Goal: Complete application form

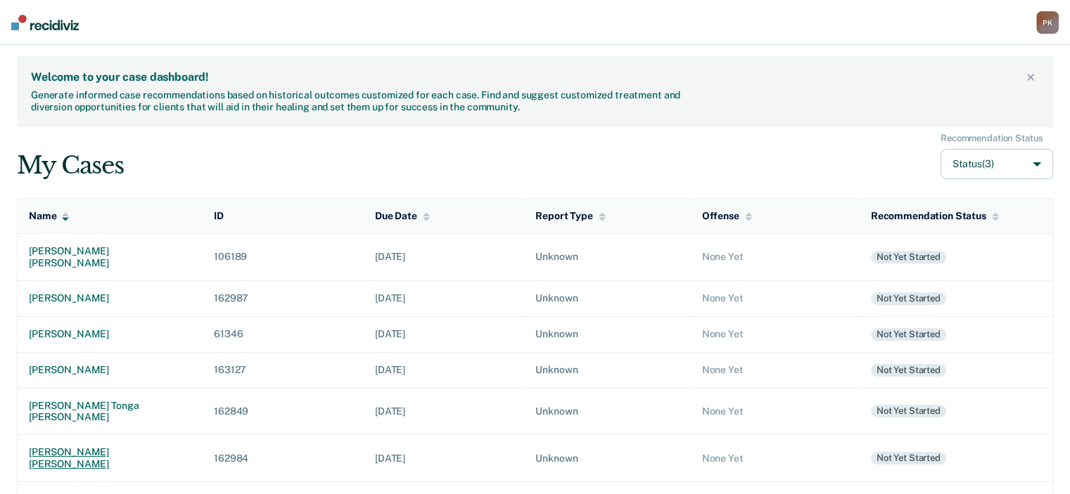
click at [117, 447] on div "[PERSON_NAME] [PERSON_NAME]" at bounding box center [110, 459] width 162 height 24
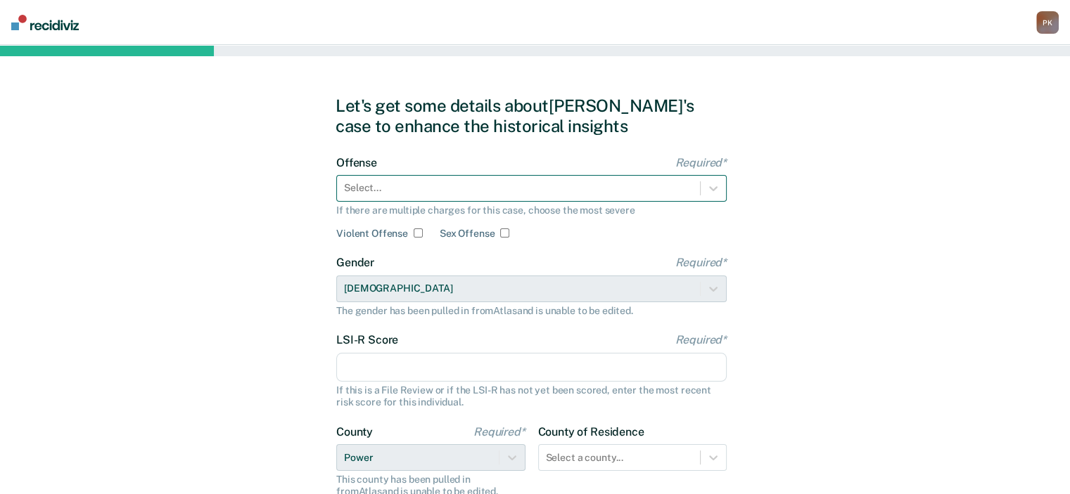
click at [565, 188] on div at bounding box center [518, 188] width 349 height 15
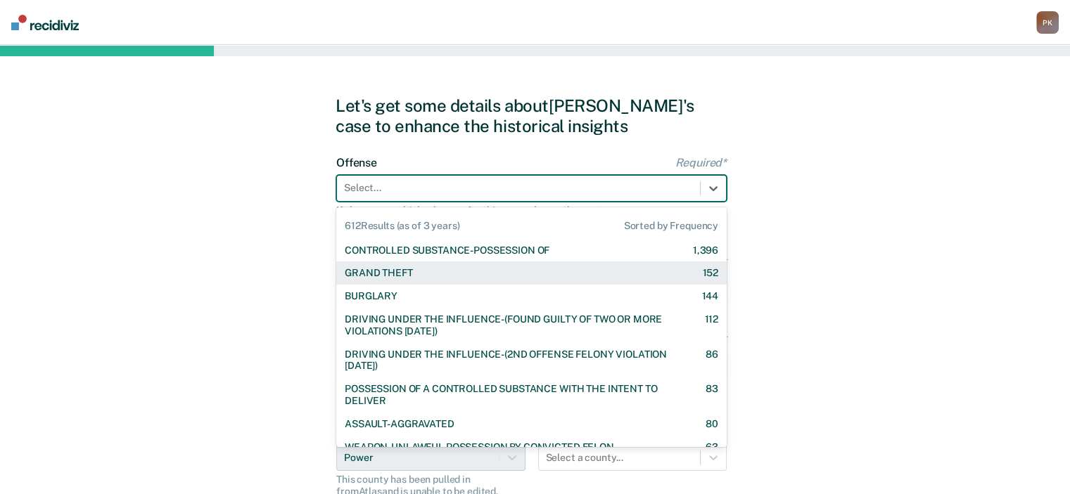
click at [396, 275] on div "GRAND THEFT" at bounding box center [379, 273] width 68 height 12
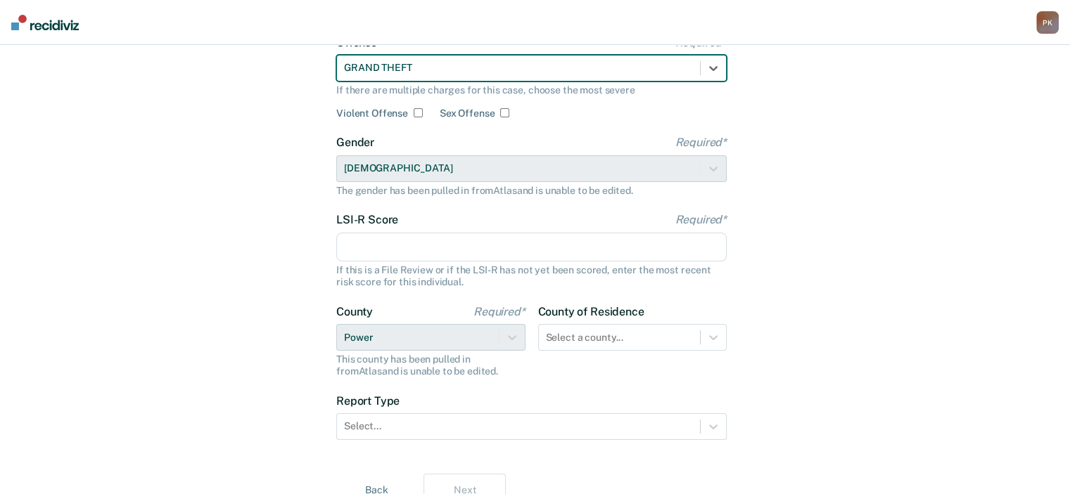
scroll to position [141, 0]
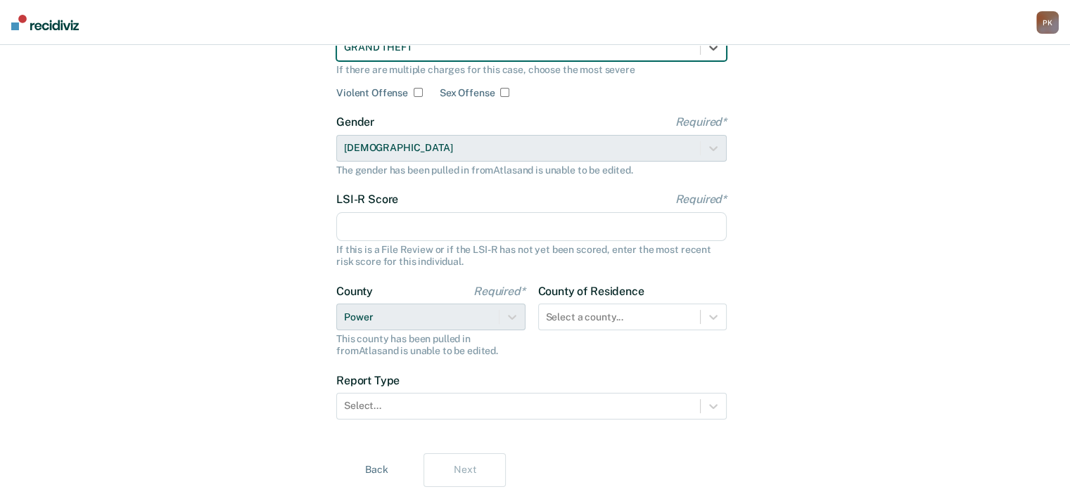
click at [400, 223] on input "LSI-R Score Required*" at bounding box center [531, 227] width 390 height 30
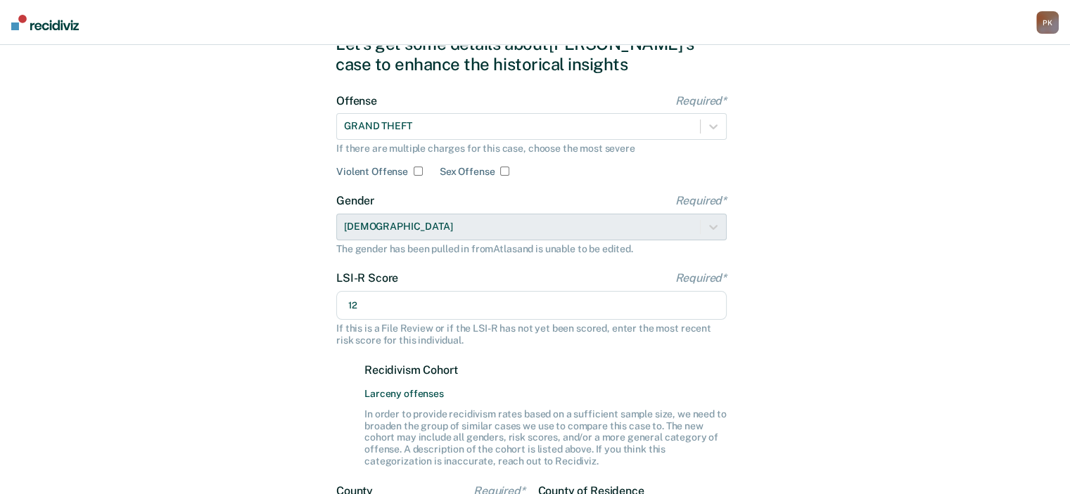
scroll to position [0, 0]
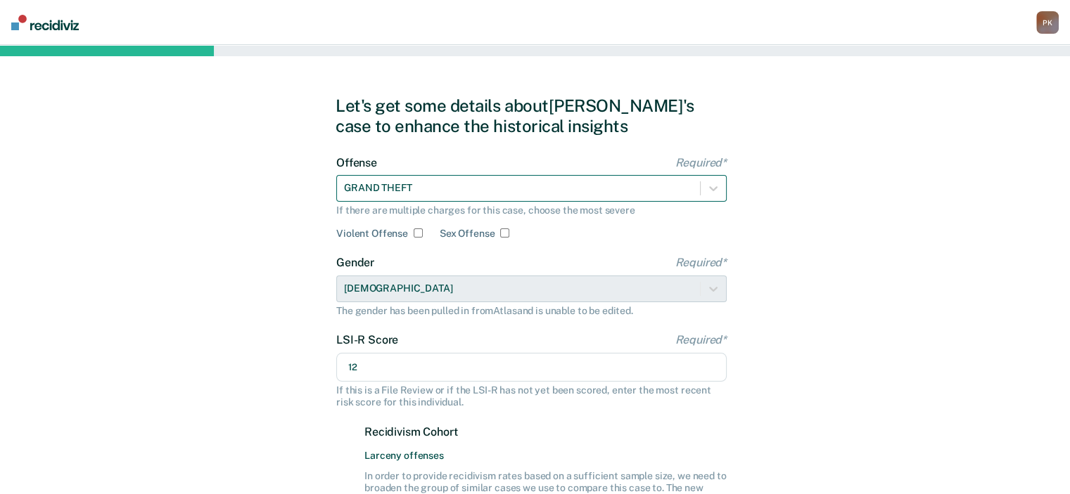
type input "12"
click at [624, 183] on div at bounding box center [518, 188] width 349 height 15
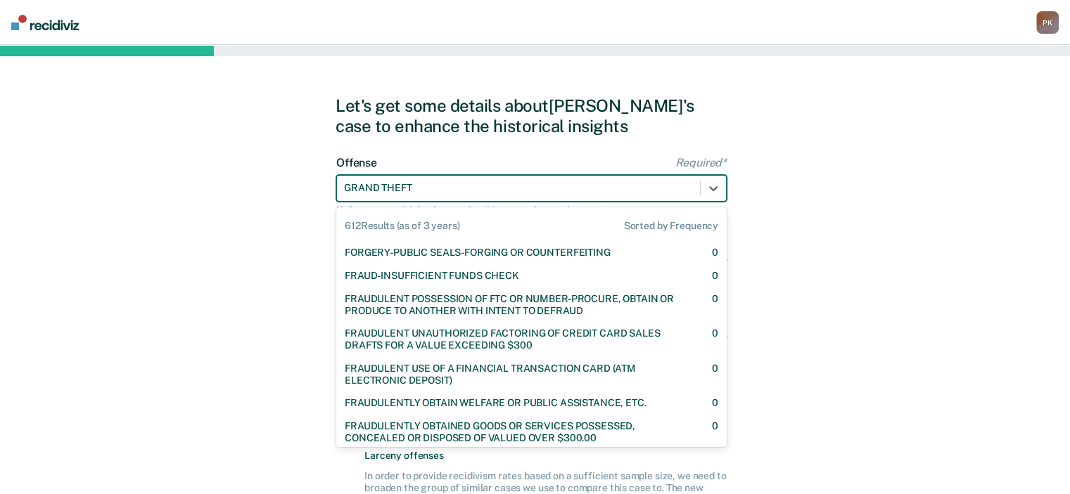
scroll to position [11814, 0]
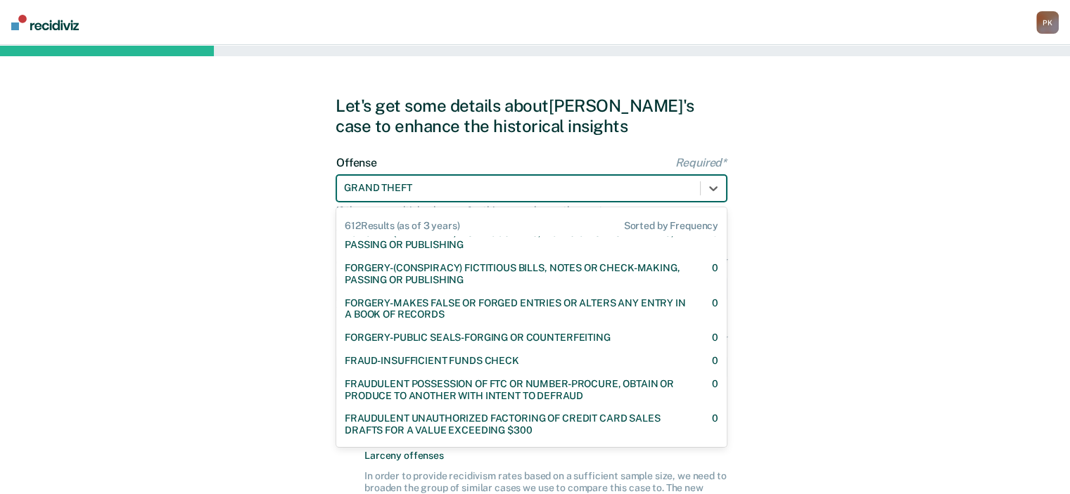
click at [571, 184] on div at bounding box center [518, 188] width 349 height 15
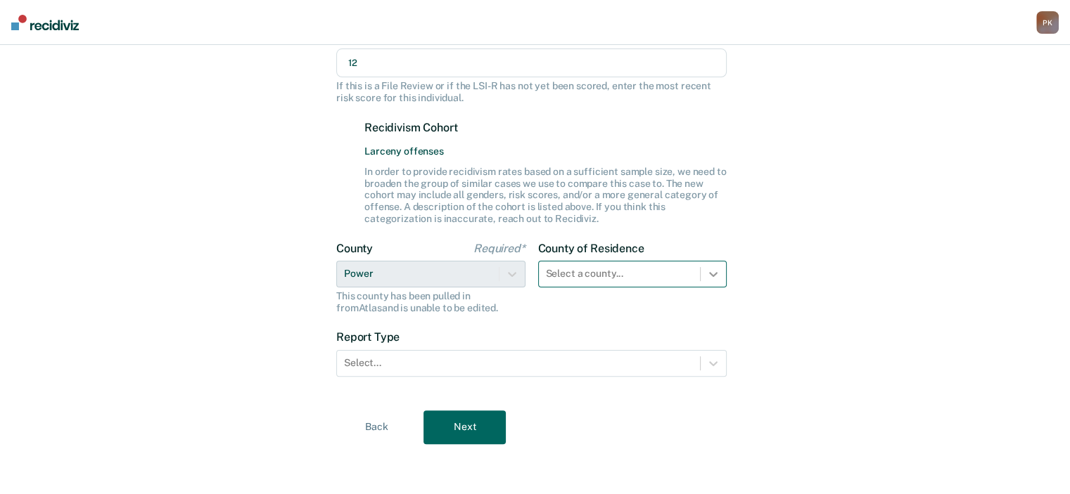
scroll to position [314, 0]
click at [716, 274] on div at bounding box center [712, 273] width 25 height 25
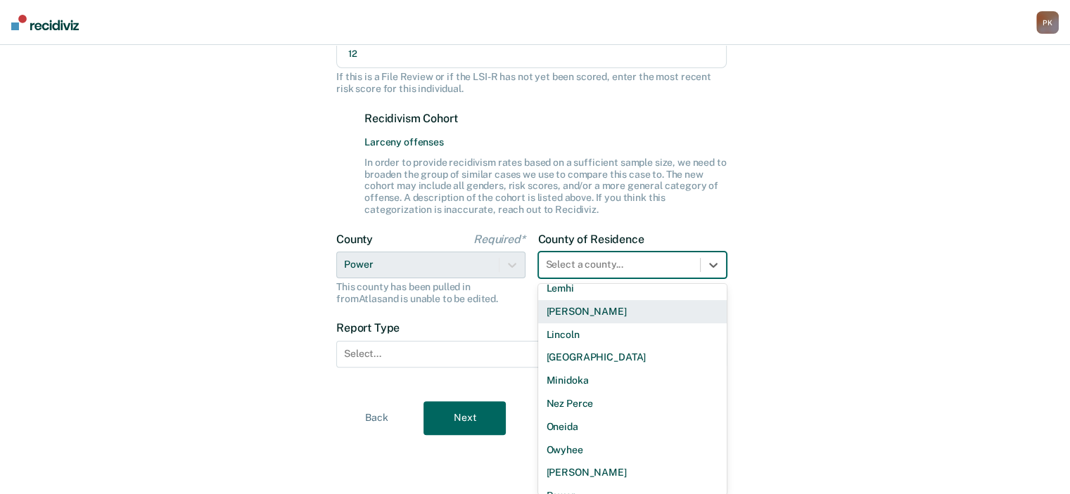
scroll to position [703, 0]
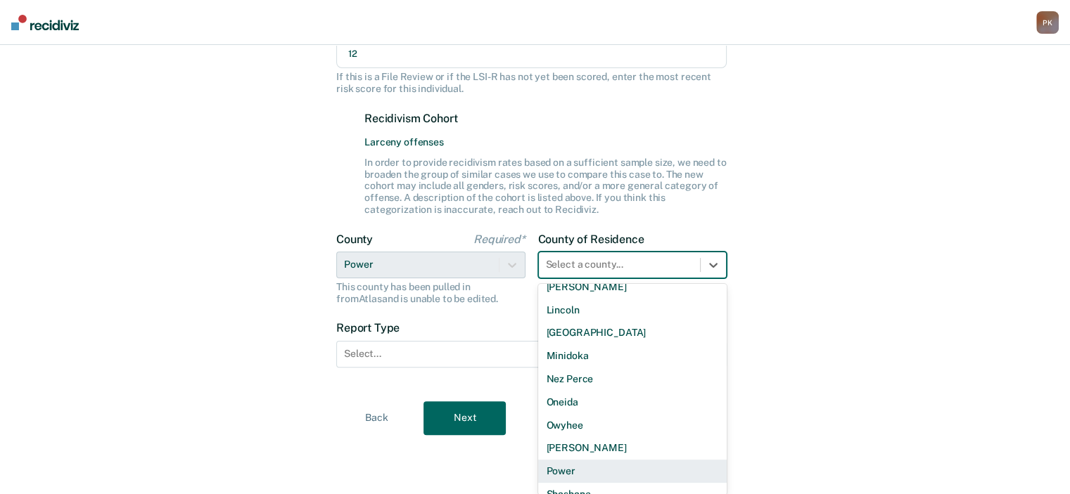
click at [577, 468] on div "Power" at bounding box center [632, 471] width 189 height 23
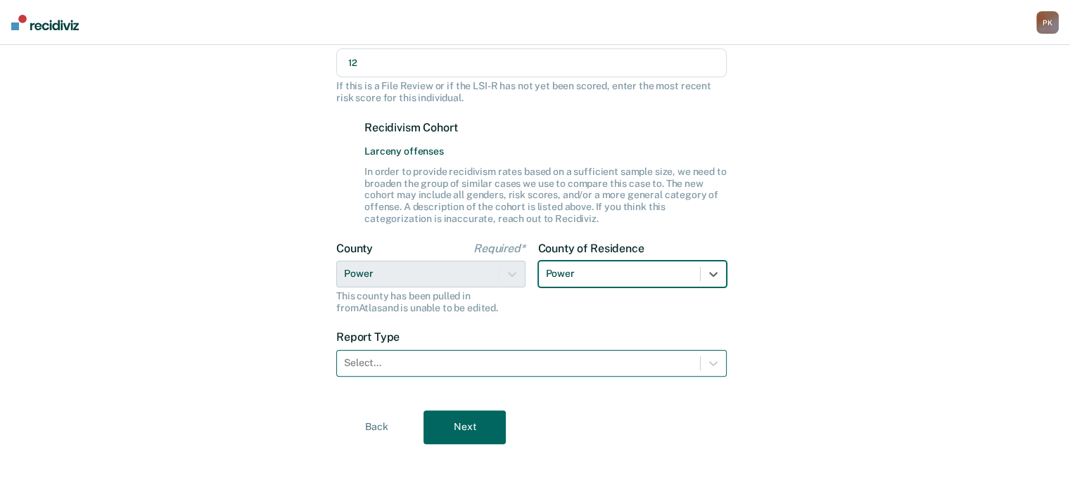
click at [686, 365] on div at bounding box center [518, 363] width 349 height 15
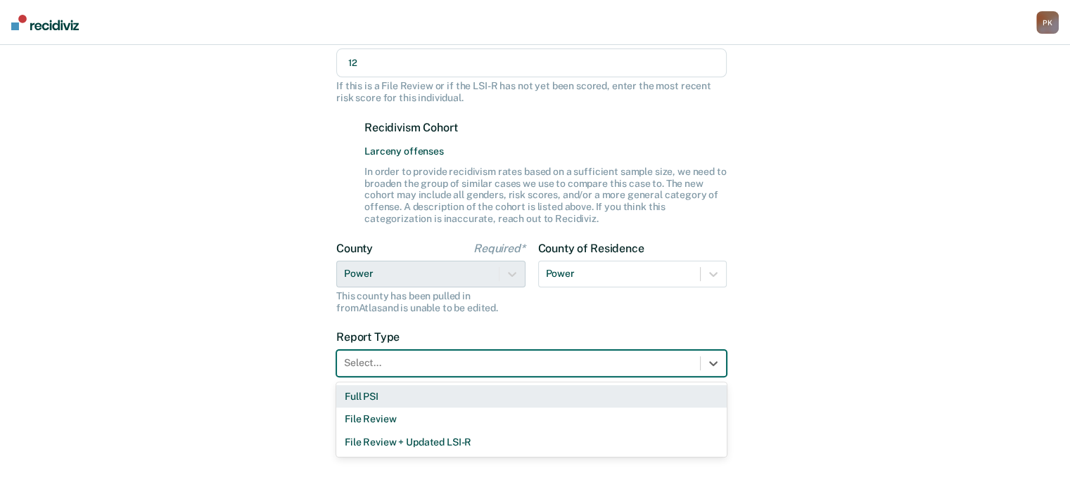
click at [568, 396] on div "Full PSI" at bounding box center [531, 396] width 390 height 23
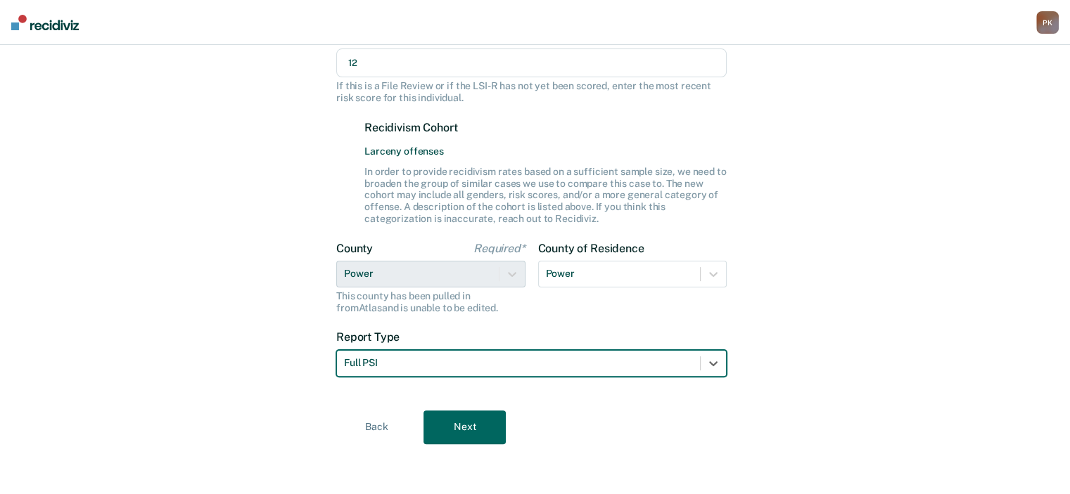
drag, startPoint x: 463, startPoint y: 429, endPoint x: 472, endPoint y: 436, distance: 11.0
click at [467, 430] on button "Next" at bounding box center [464, 428] width 82 height 34
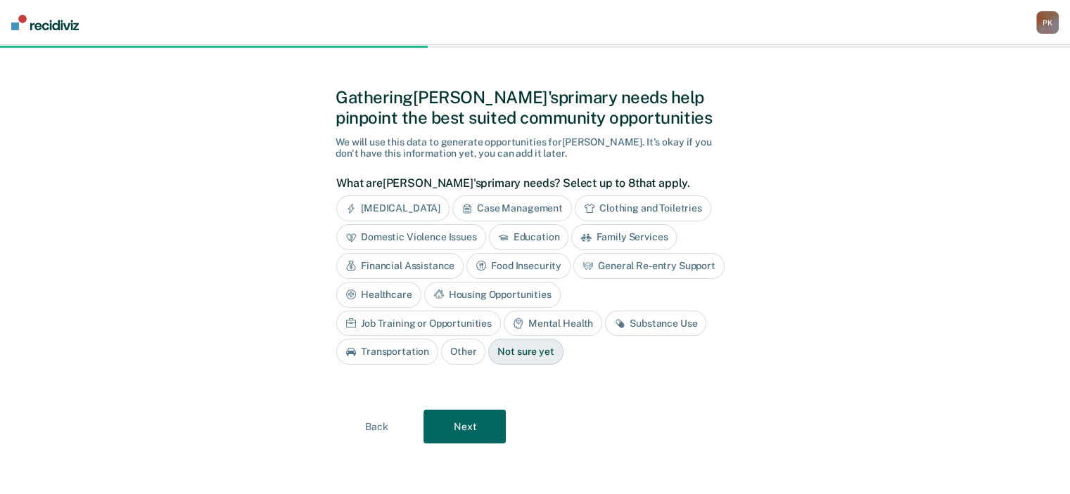
scroll to position [6, 0]
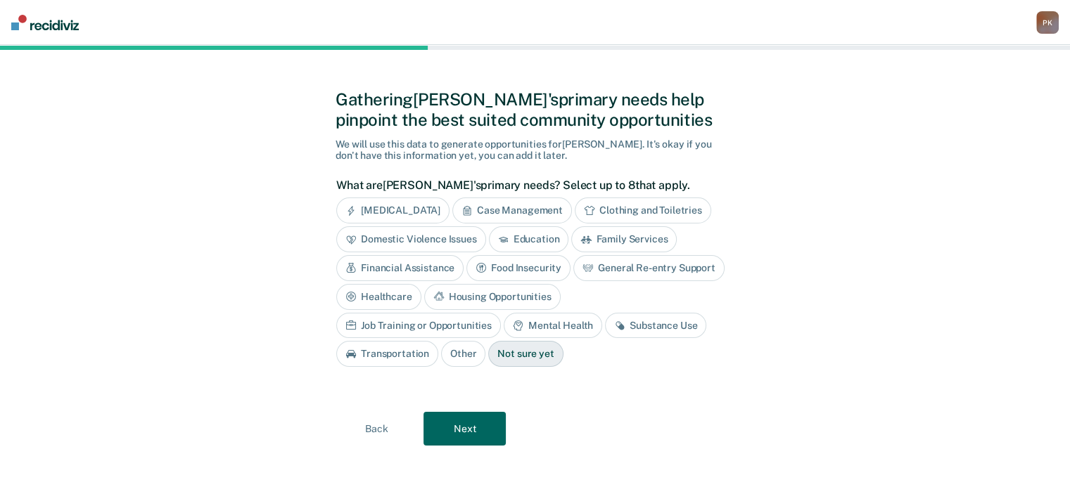
click at [400, 268] on div "Financial Assistance" at bounding box center [399, 268] width 127 height 26
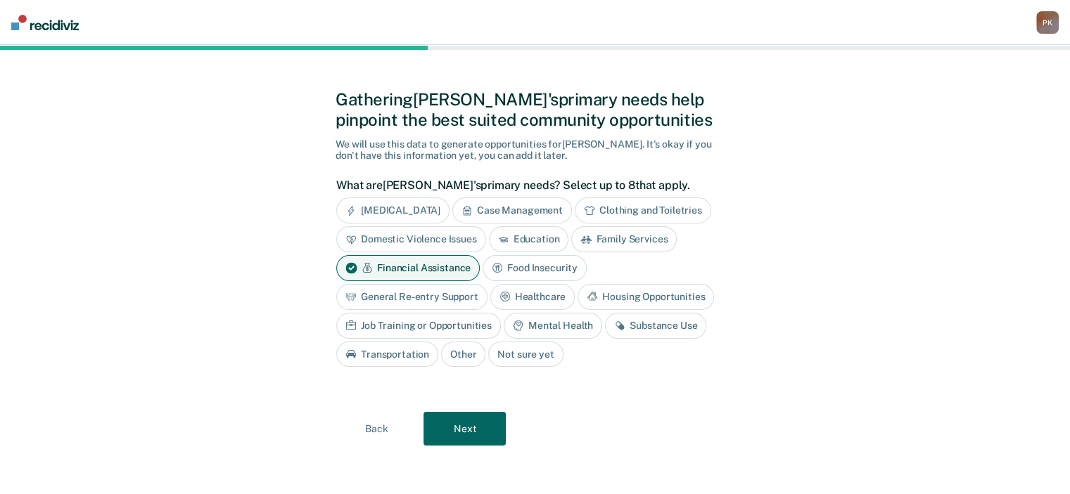
click at [616, 295] on div "Housing Opportunities" at bounding box center [645, 297] width 136 height 26
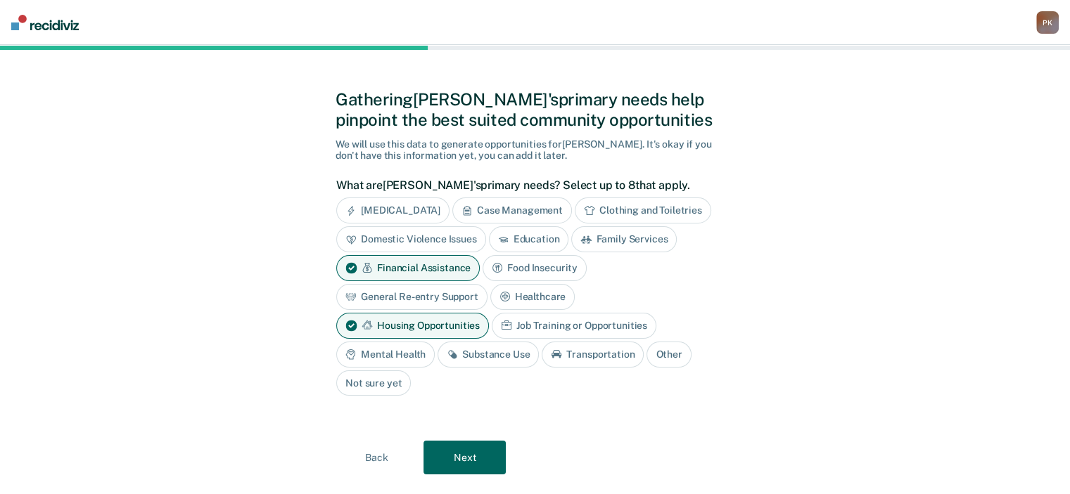
drag, startPoint x: 387, startPoint y: 351, endPoint x: 423, endPoint y: 379, distance: 46.1
click at [389, 352] on div "Mental Health" at bounding box center [385, 355] width 98 height 26
click at [463, 455] on button "Next" at bounding box center [464, 459] width 82 height 34
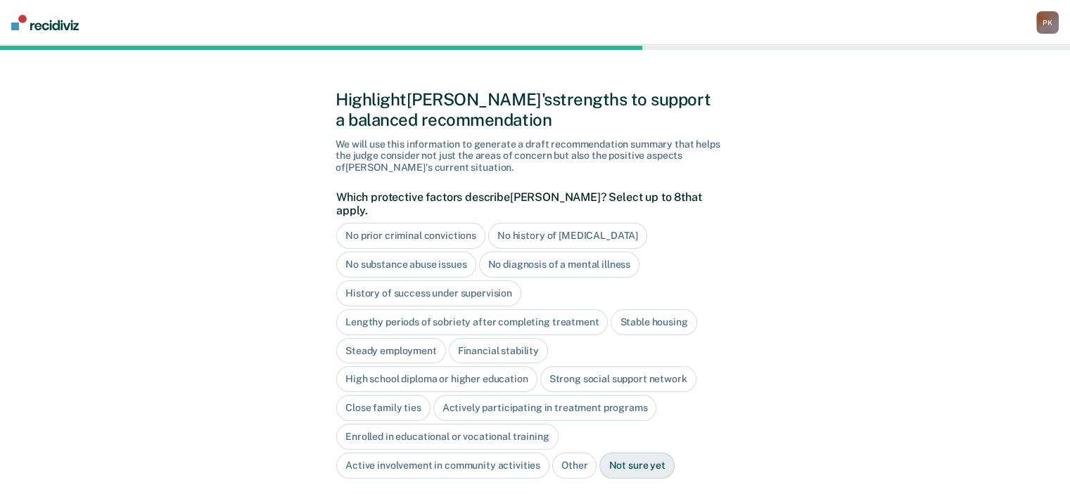
scroll to position [77, 0]
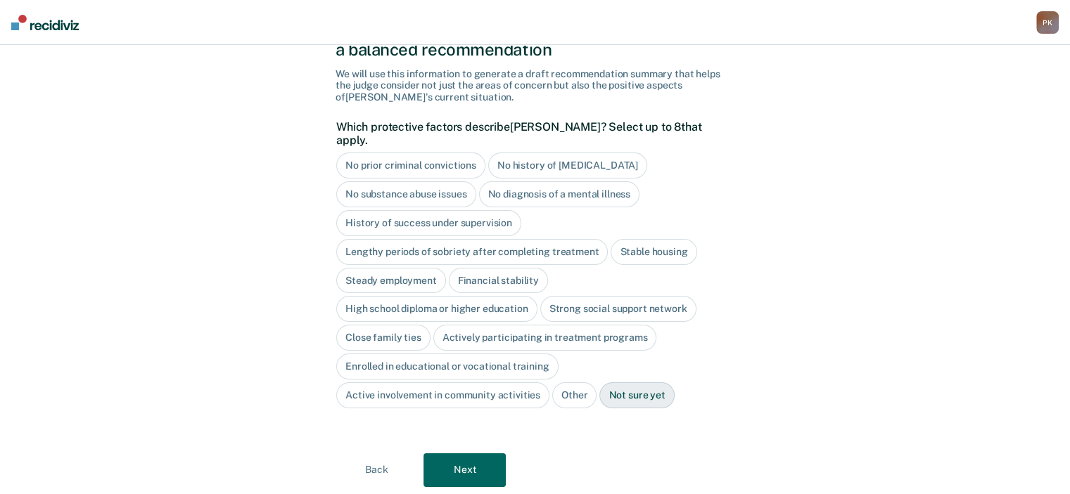
click at [442, 155] on div "No prior criminal convictions" at bounding box center [410, 166] width 149 height 26
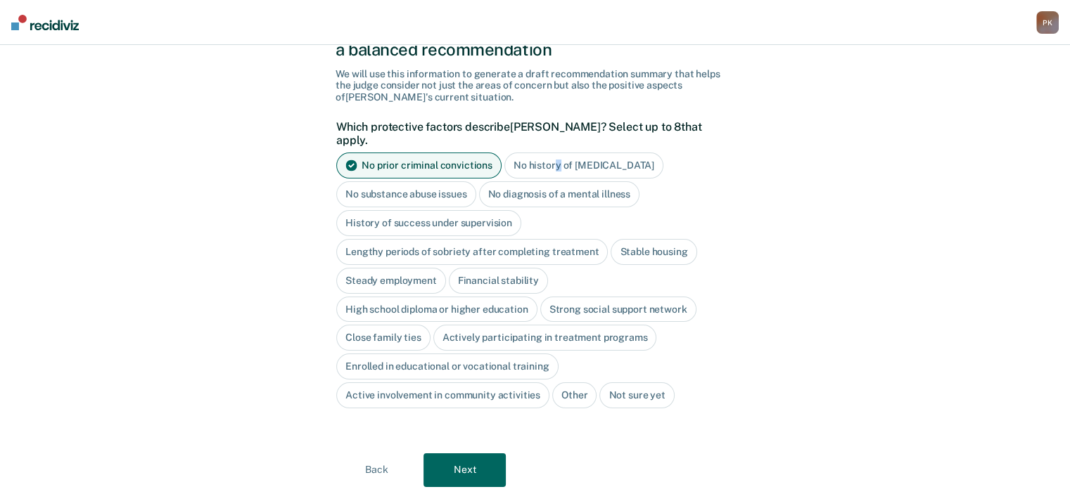
click at [553, 153] on div "No history of [MEDICAL_DATA]" at bounding box center [583, 166] width 159 height 26
click at [439, 181] on div "No substance abuse issues" at bounding box center [406, 194] width 140 height 26
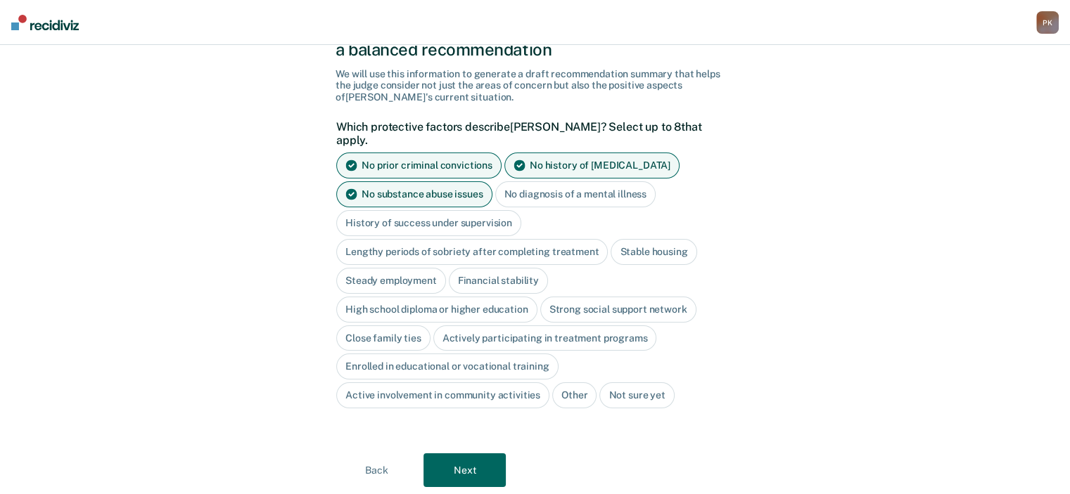
click at [399, 268] on div "Steady employment" at bounding box center [391, 281] width 110 height 26
click at [610, 297] on div "Strong social support network" at bounding box center [618, 310] width 156 height 26
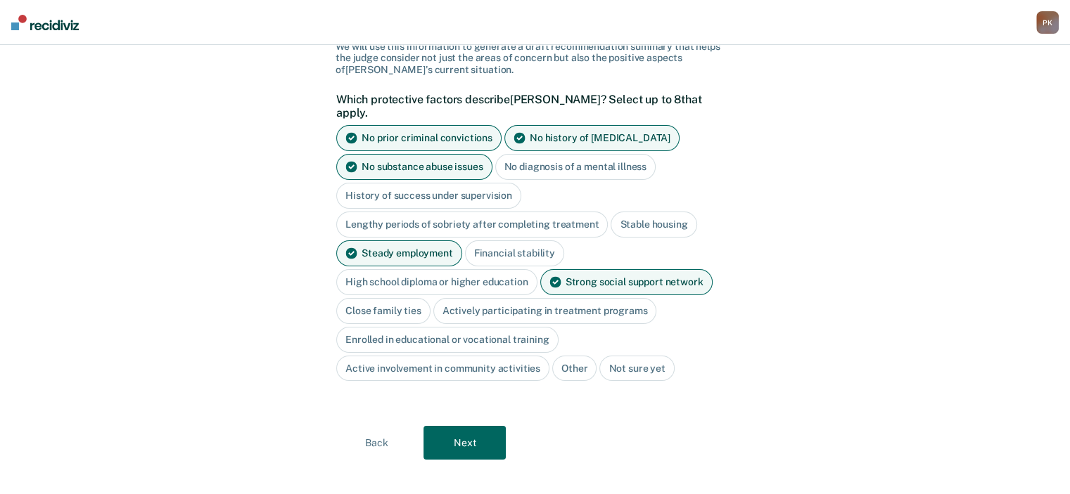
click at [479, 433] on button "Next" at bounding box center [464, 443] width 82 height 34
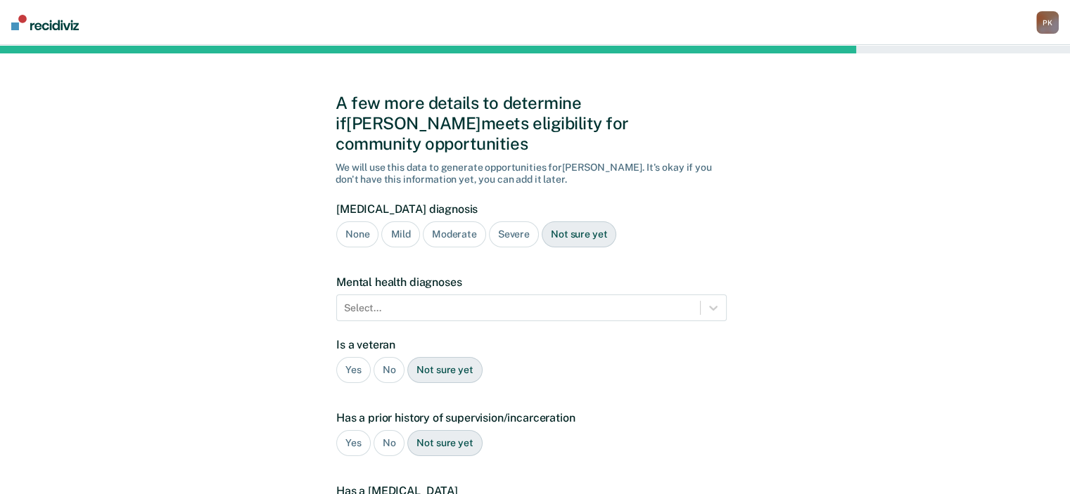
scroll to position [0, 0]
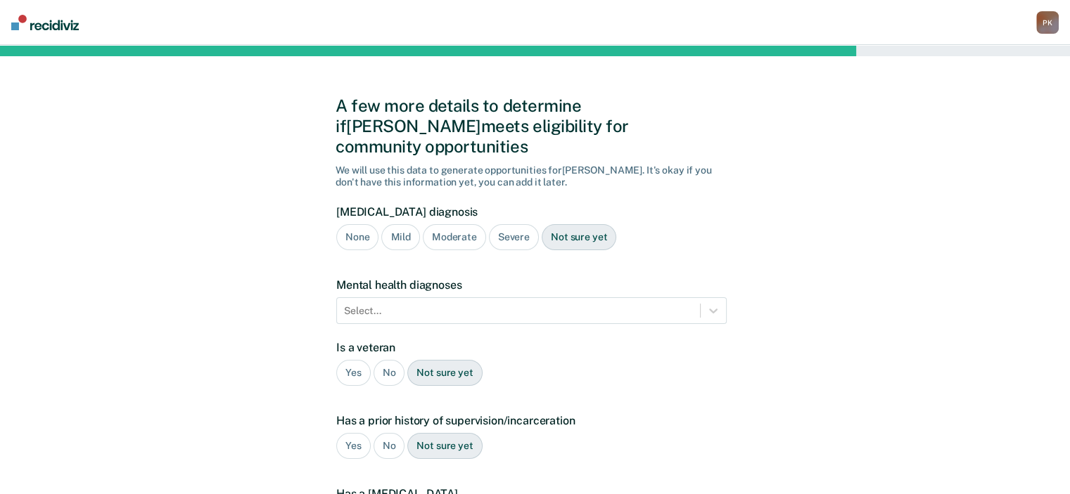
click at [355, 224] on div "None" at bounding box center [357, 237] width 42 height 26
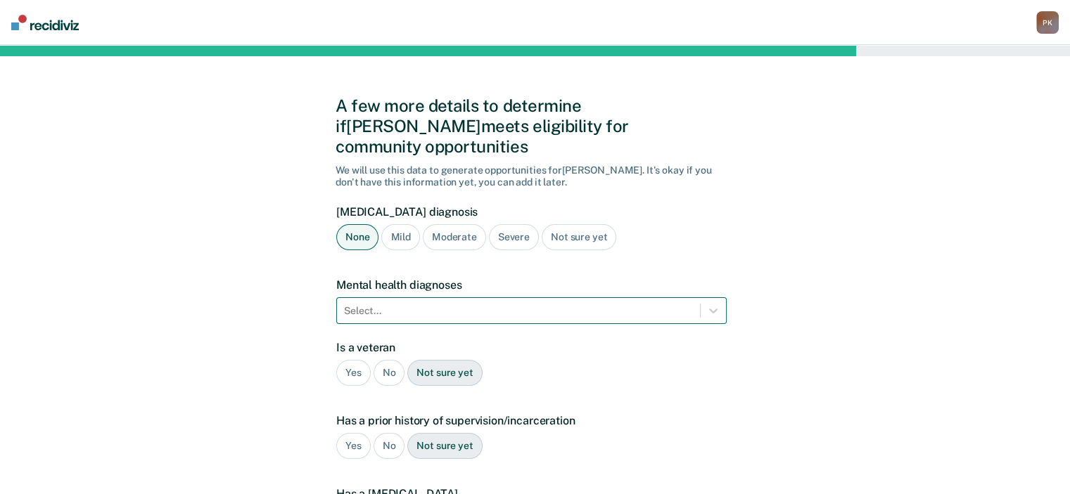
click at [489, 297] on div "Select..." at bounding box center [531, 310] width 390 height 27
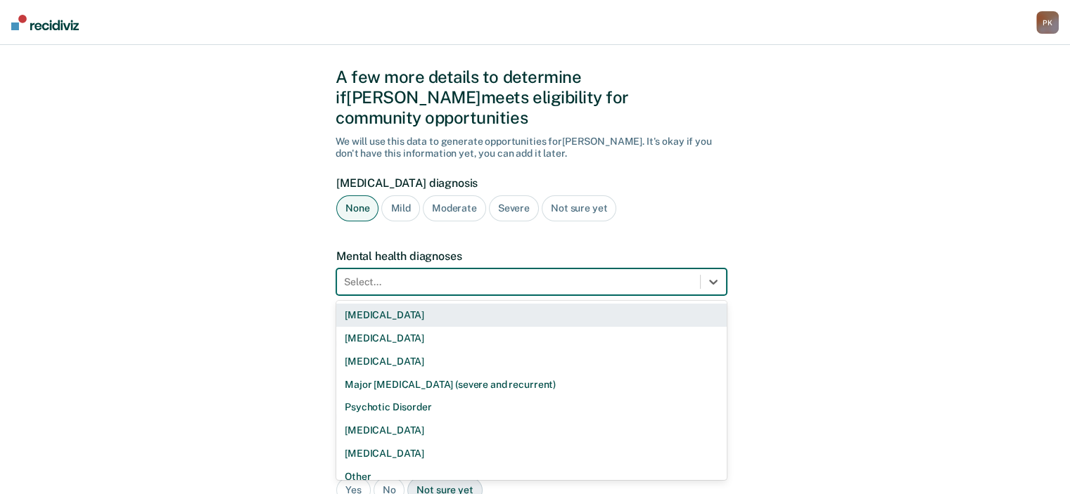
scroll to position [31, 0]
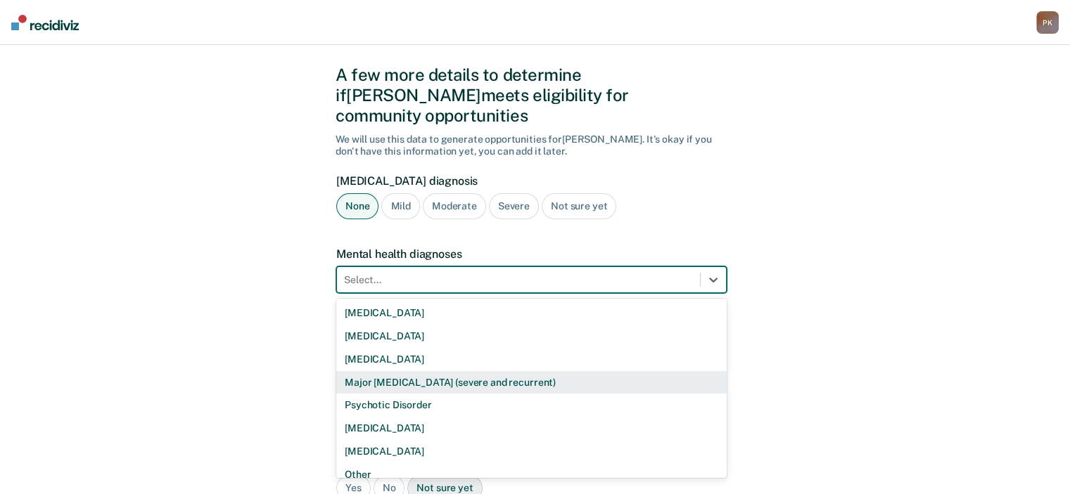
click at [458, 371] on div "Major [MEDICAL_DATA] (severe and recurrent)" at bounding box center [531, 382] width 390 height 23
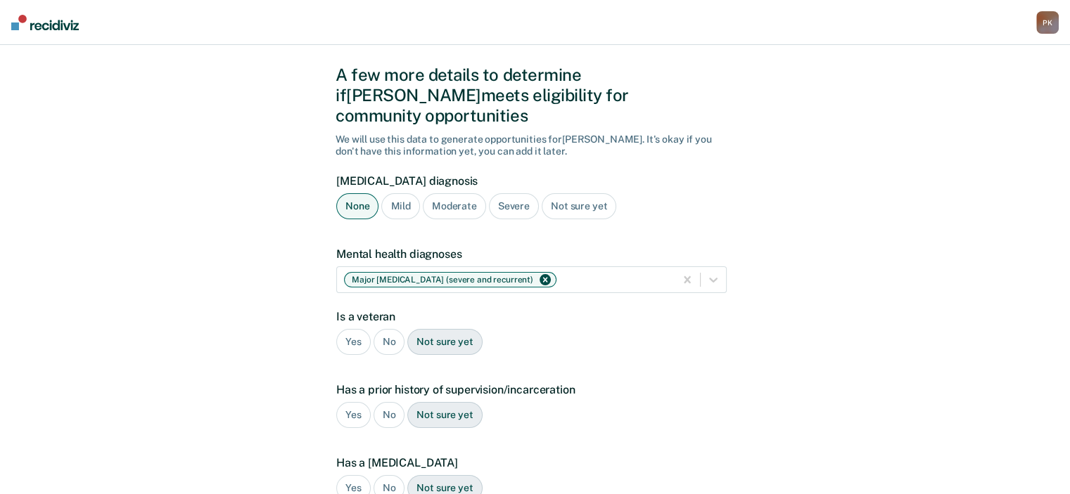
click at [385, 329] on div "No" at bounding box center [389, 342] width 32 height 26
drag, startPoint x: 383, startPoint y: 390, endPoint x: 393, endPoint y: 396, distance: 11.3
click at [385, 402] on div "No" at bounding box center [389, 415] width 32 height 26
drag, startPoint x: 390, startPoint y: 469, endPoint x: 400, endPoint y: 464, distance: 11.0
click at [391, 475] on div "No" at bounding box center [389, 488] width 32 height 26
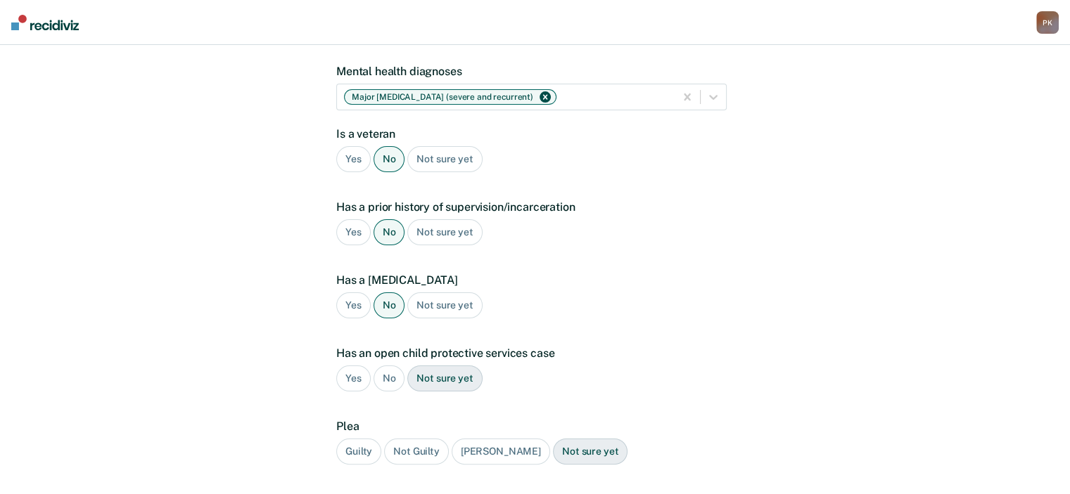
scroll to position [242, 0]
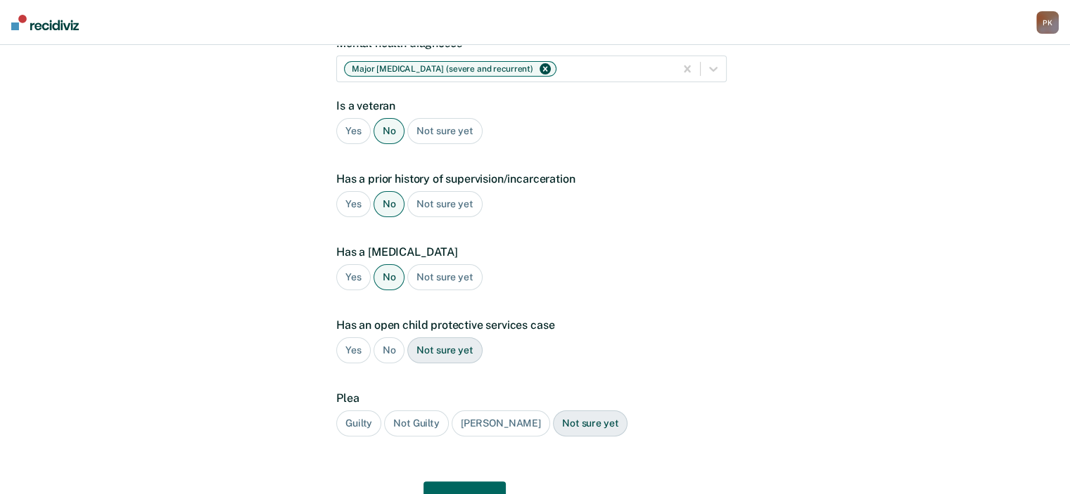
click at [388, 338] on div "No" at bounding box center [389, 351] width 32 height 26
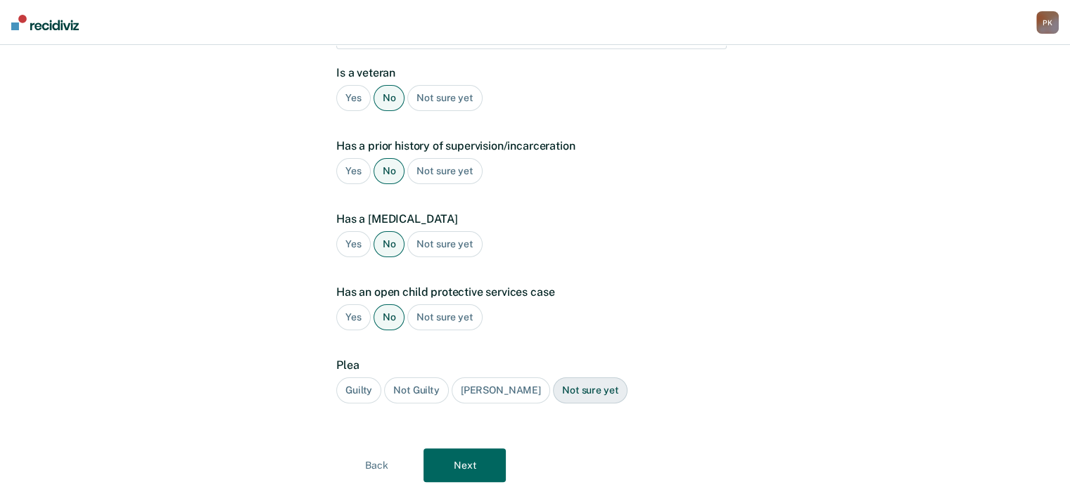
scroll to position [292, 0]
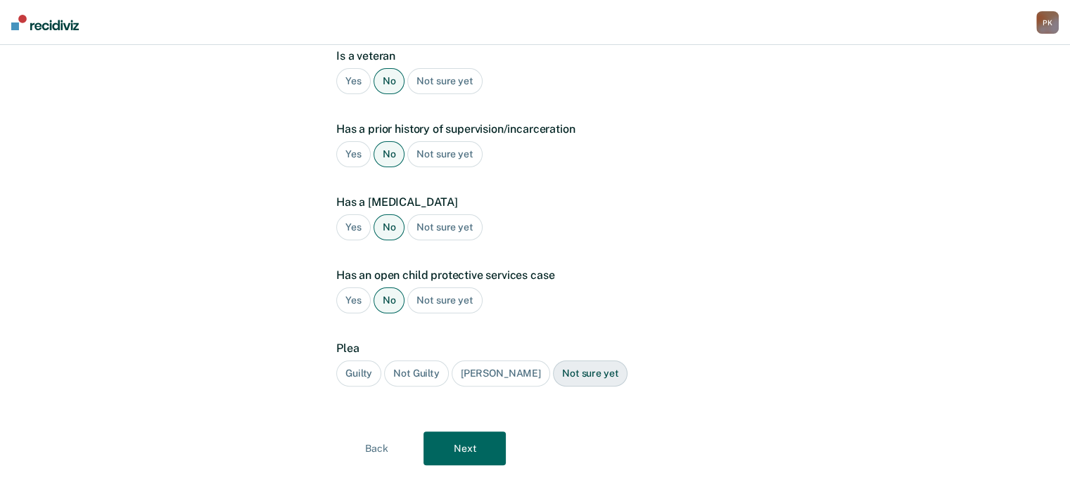
drag, startPoint x: 353, startPoint y: 348, endPoint x: 360, endPoint y: 354, distance: 9.5
click at [354, 361] on div "Guilty" at bounding box center [358, 374] width 45 height 26
click at [477, 432] on button "Next" at bounding box center [464, 449] width 82 height 34
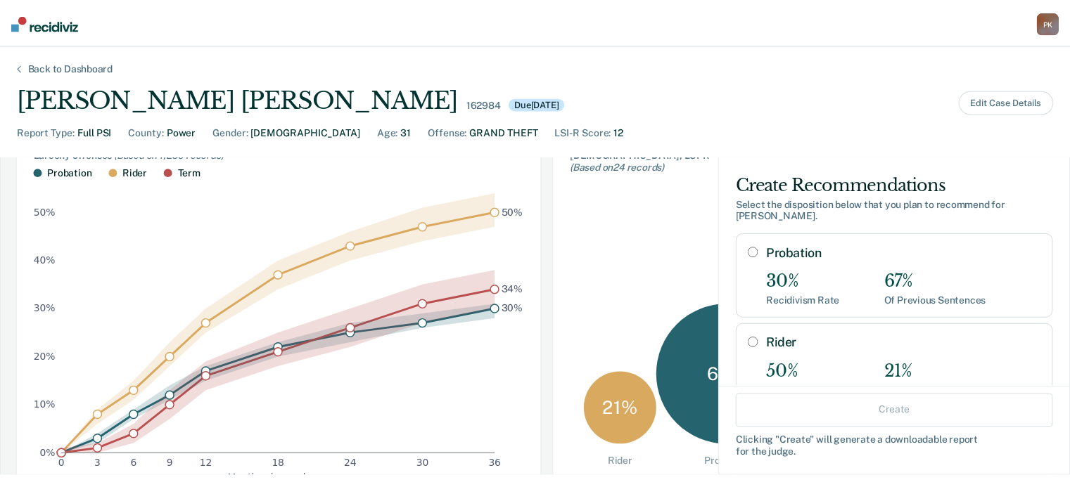
scroll to position [211, 0]
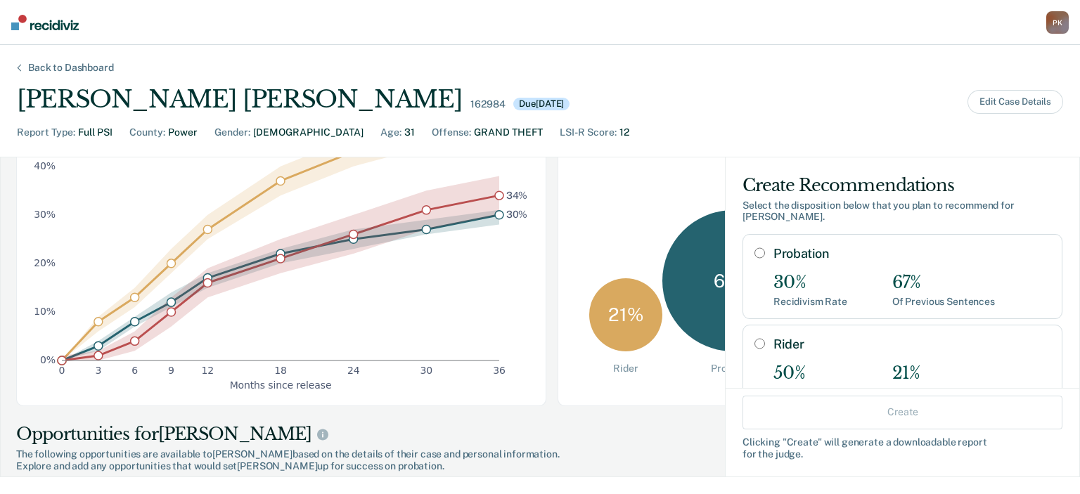
click at [755, 248] on input "Probation" at bounding box center [760, 253] width 11 height 11
radio input "true"
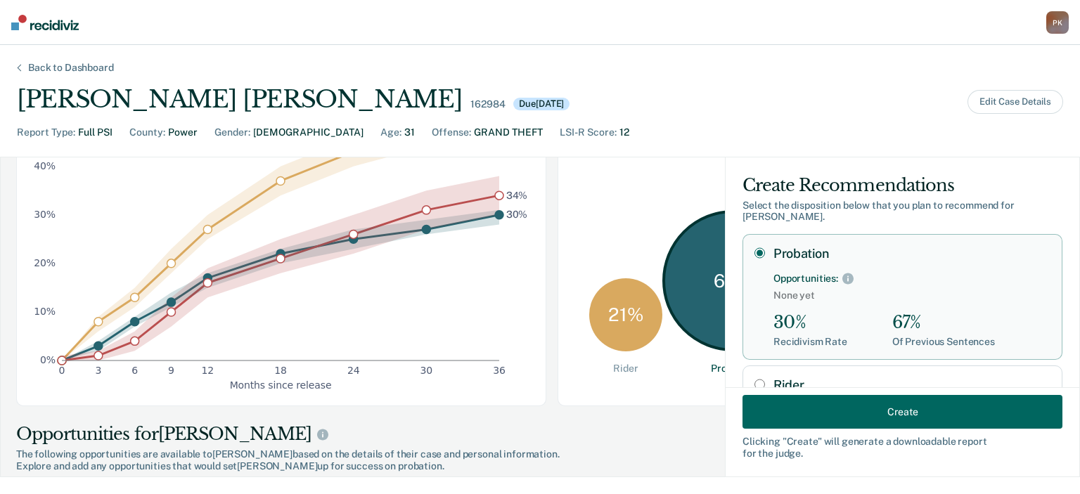
click at [842, 418] on button "Create" at bounding box center [903, 412] width 320 height 34
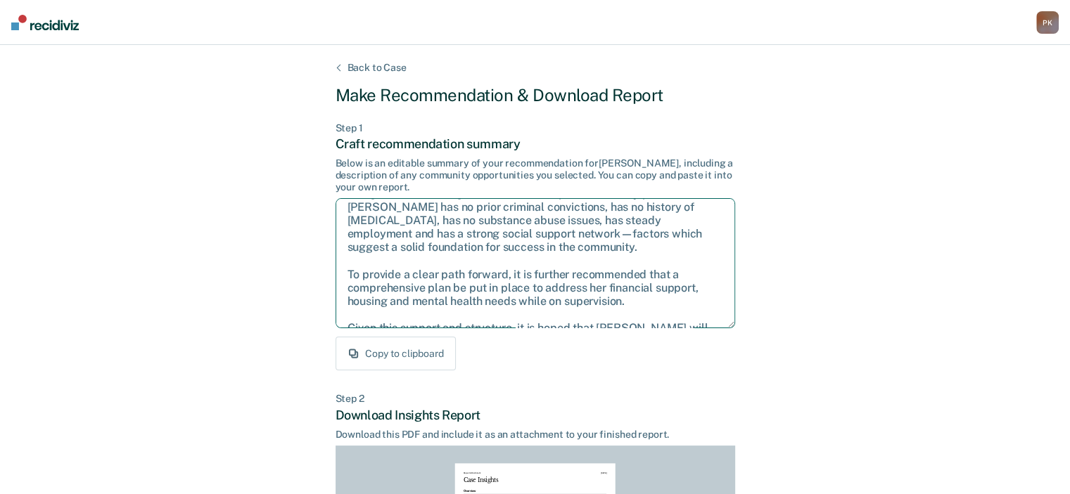
scroll to position [77, 0]
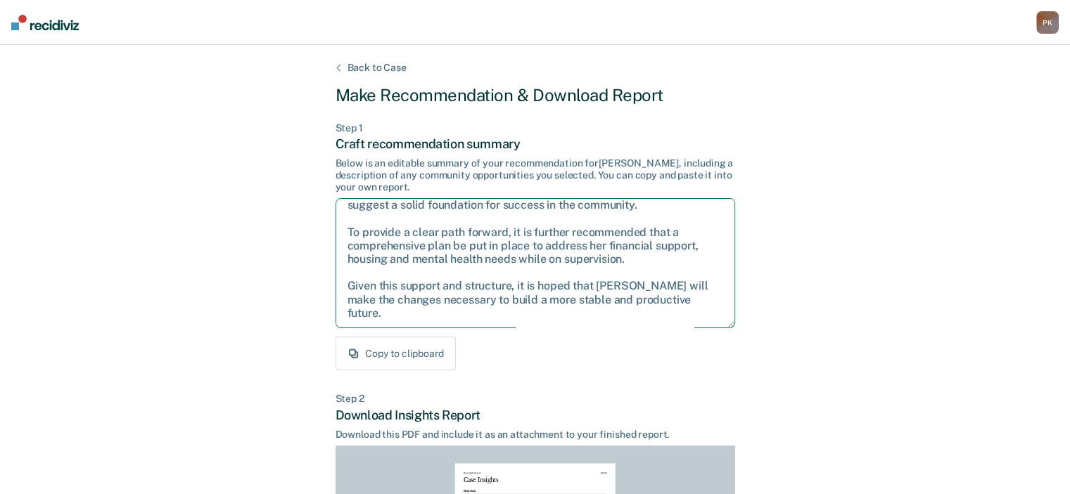
drag, startPoint x: 347, startPoint y: 213, endPoint x: 440, endPoint y: 323, distance: 144.2
click at [440, 323] on textarea "After careful consideration of the details of this case, it is recommended that…" at bounding box center [534, 263] width 399 height 130
click at [495, 293] on textarea "After careful consideration of the details of this case, it is recommended that…" at bounding box center [534, 263] width 399 height 130
click at [558, 354] on div "Copy to clipboard" at bounding box center [534, 354] width 399 height 34
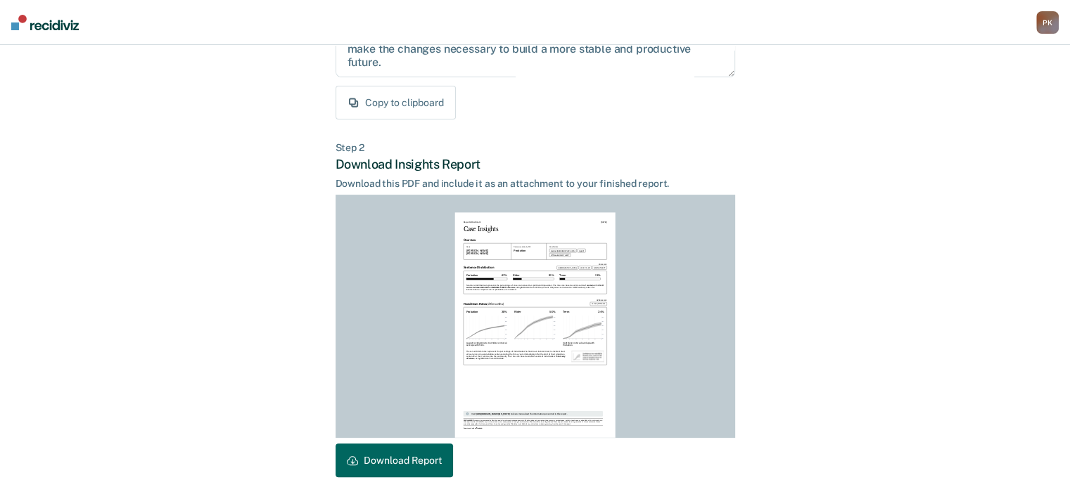
scroll to position [281, 0]
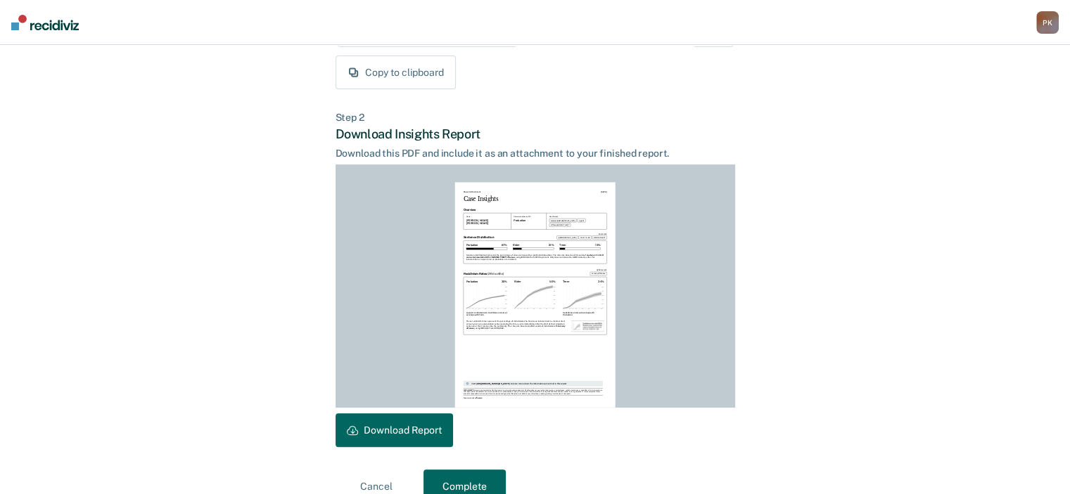
click at [411, 430] on button "Download Report" at bounding box center [393, 430] width 117 height 34
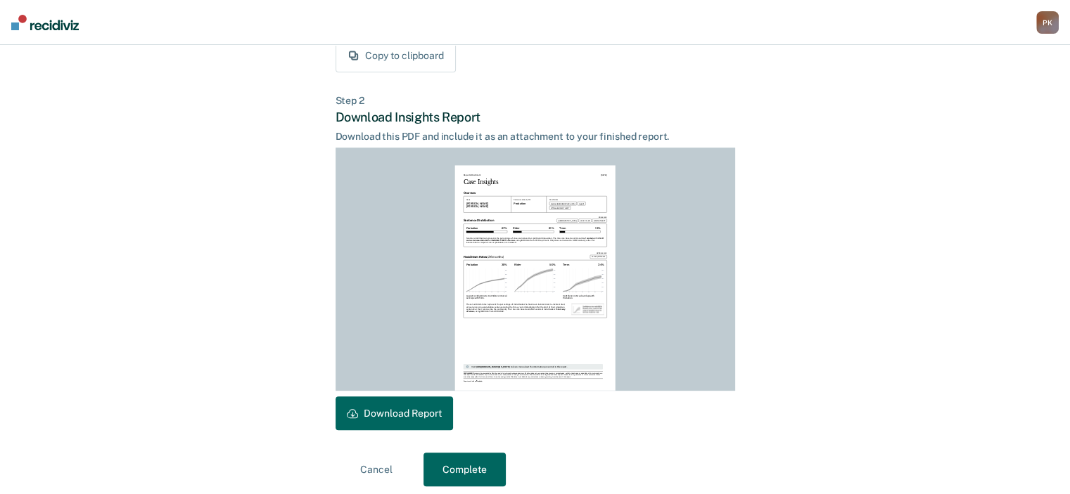
scroll to position [307, 0]
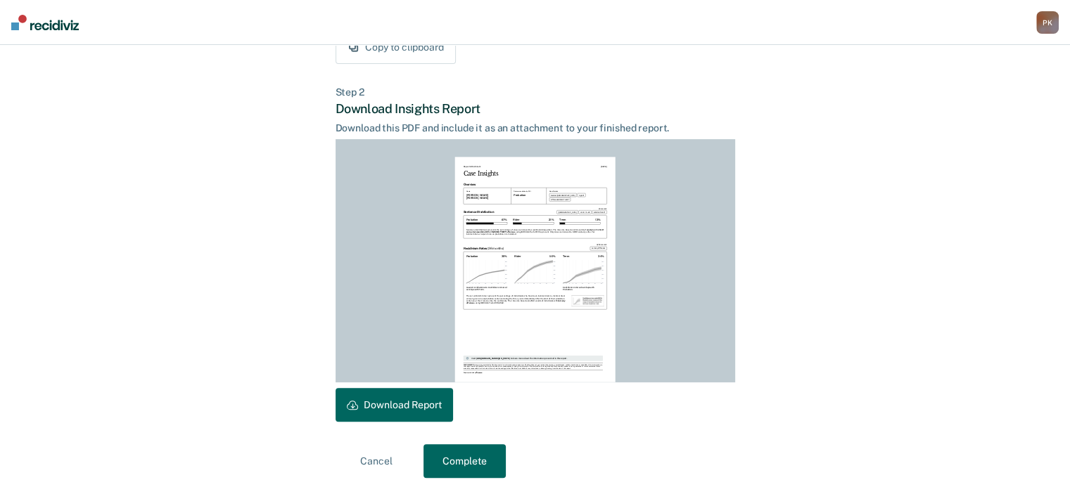
click at [478, 462] on button "Complete" at bounding box center [464, 461] width 82 height 34
